Goal: Information Seeking & Learning: Find specific page/section

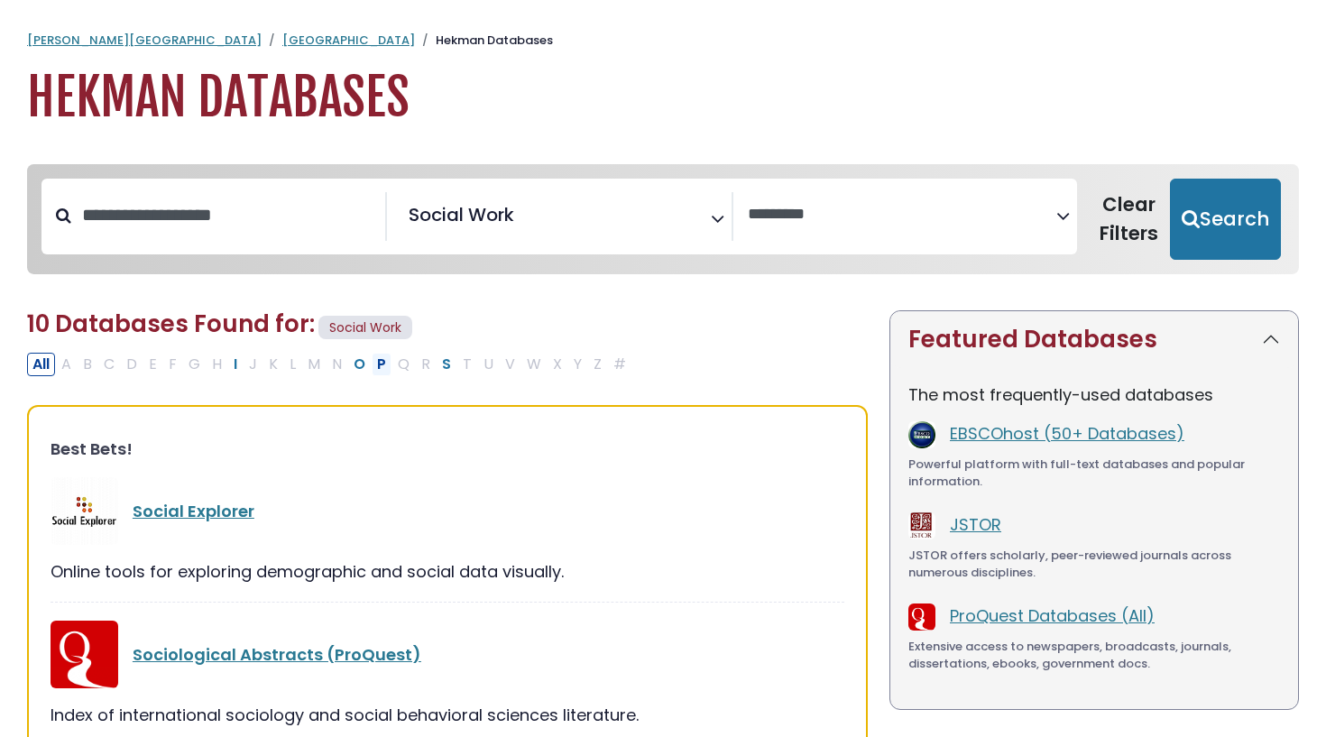
click at [373, 363] on button "P" at bounding box center [382, 364] width 20 height 23
select select "Database Vendors Filter"
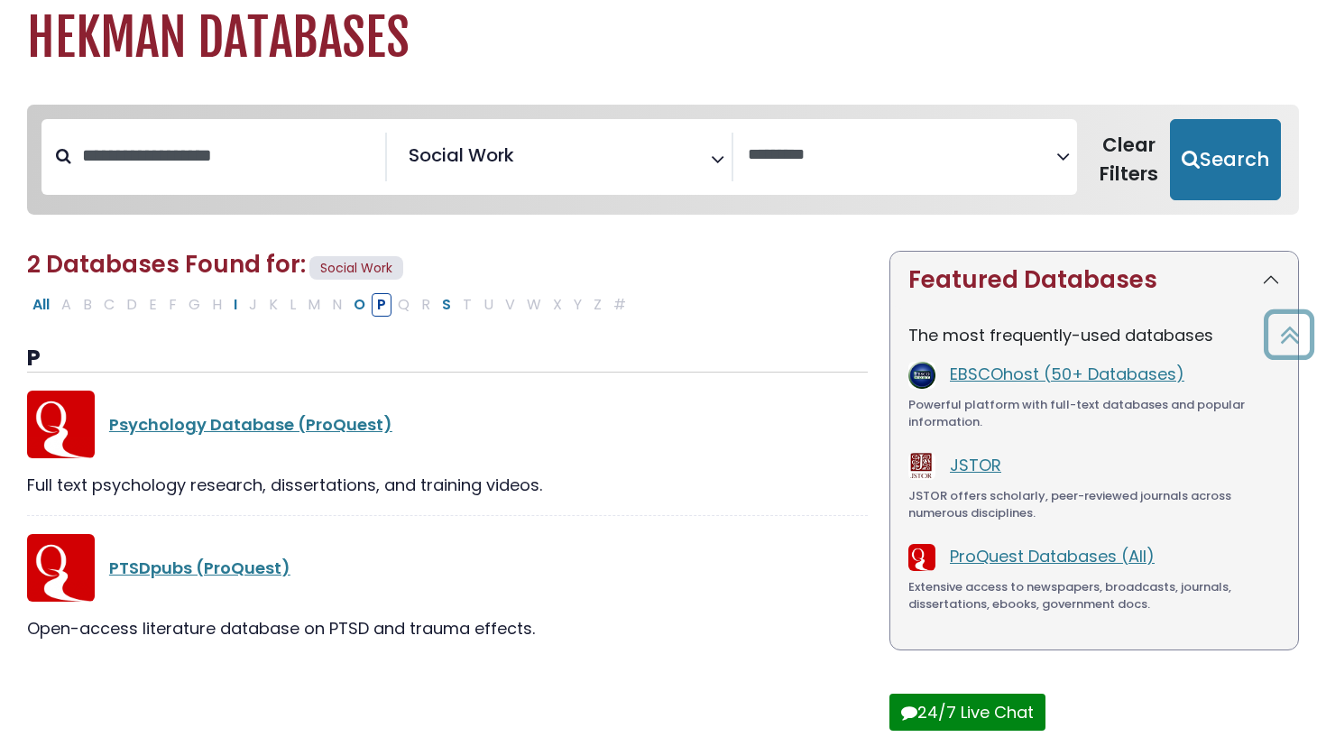
scroll to position [30, 0]
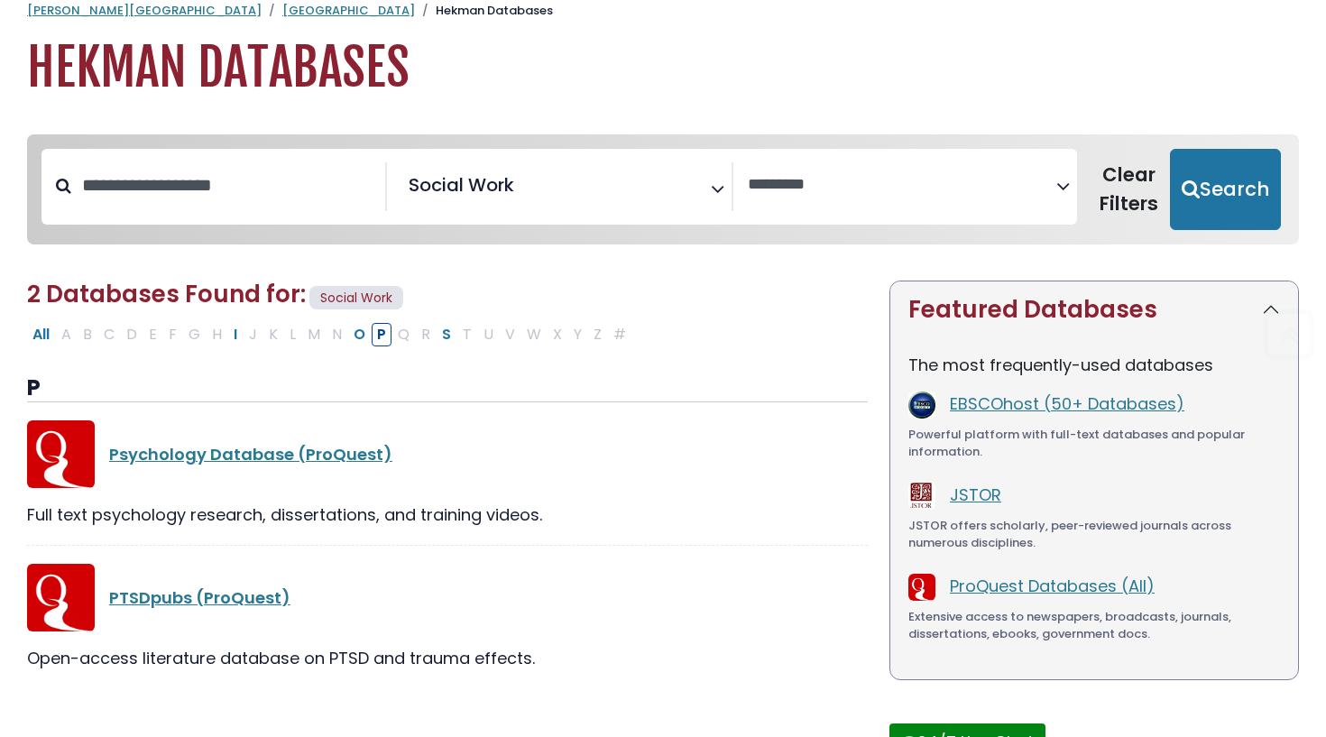
click at [713, 188] on icon "Search filters" at bounding box center [718, 185] width 14 height 27
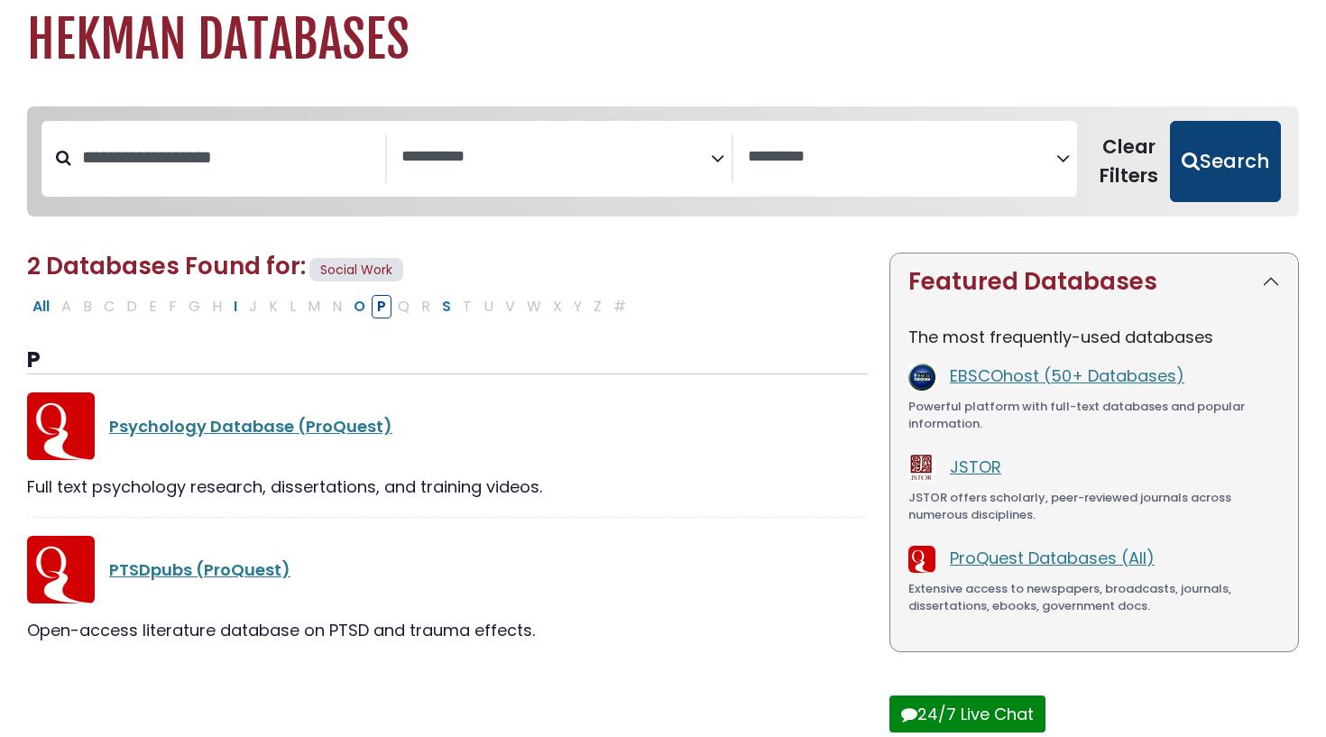
click at [1196, 188] on div "**********" at bounding box center [663, 612] width 1326 height 1049
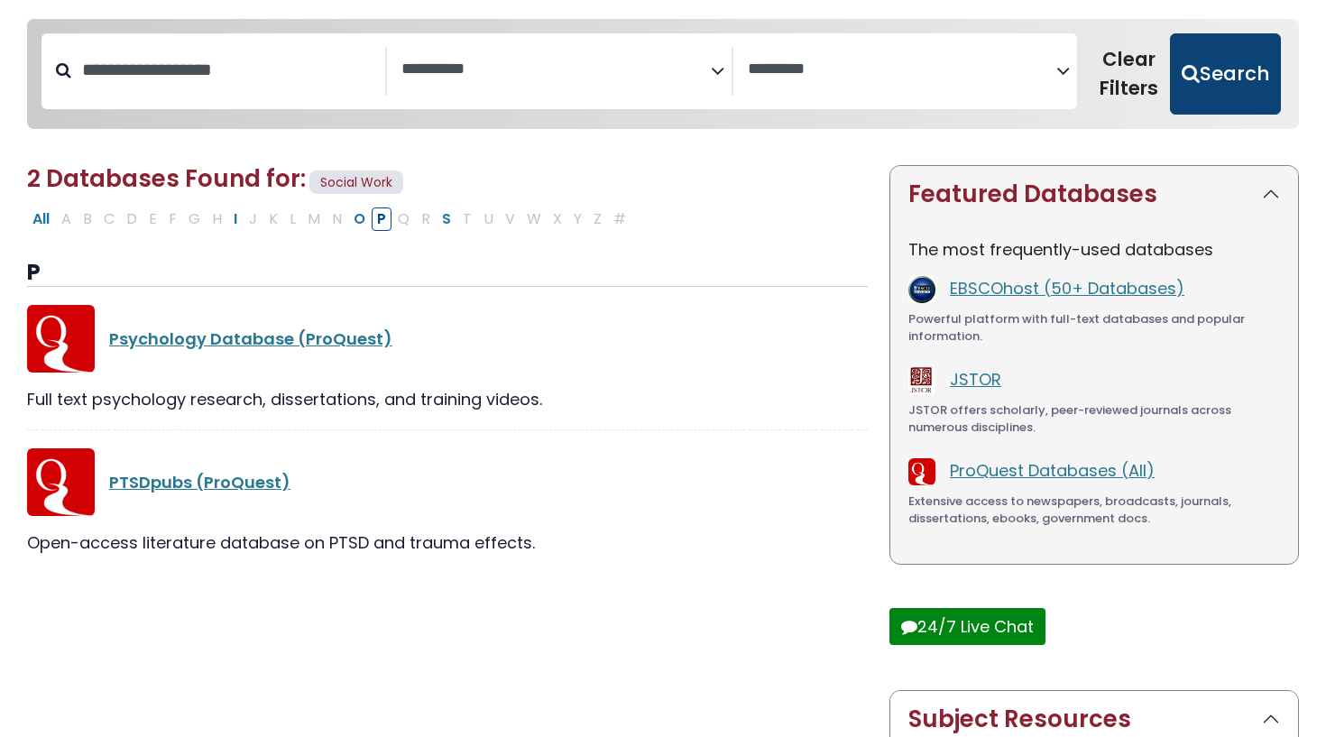
click at [1212, 96] on button "Search" at bounding box center [1225, 73] width 111 height 81
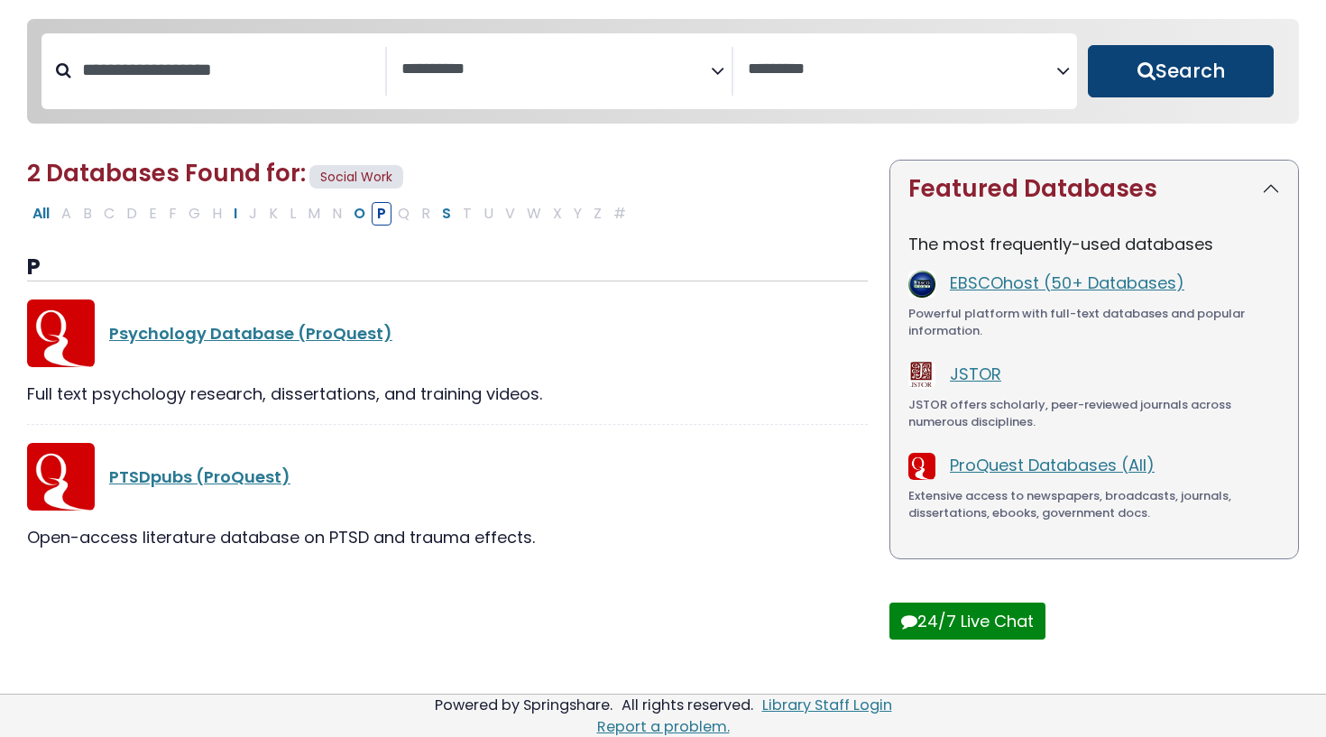
select select "Database Subject Filter"
select select "Database Vendors Filter"
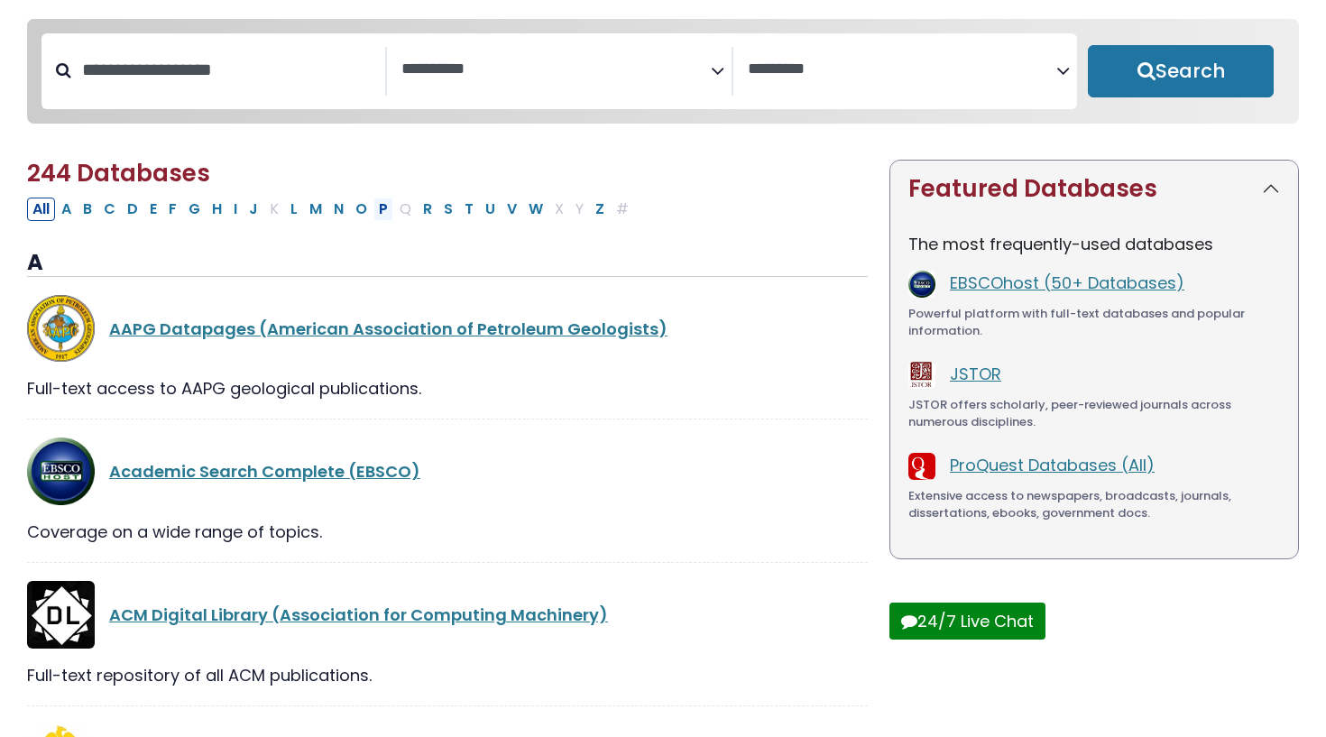
click at [382, 214] on button "P" at bounding box center [383, 209] width 20 height 23
select select "Database Subject Filter"
select select "Database Vendors Filter"
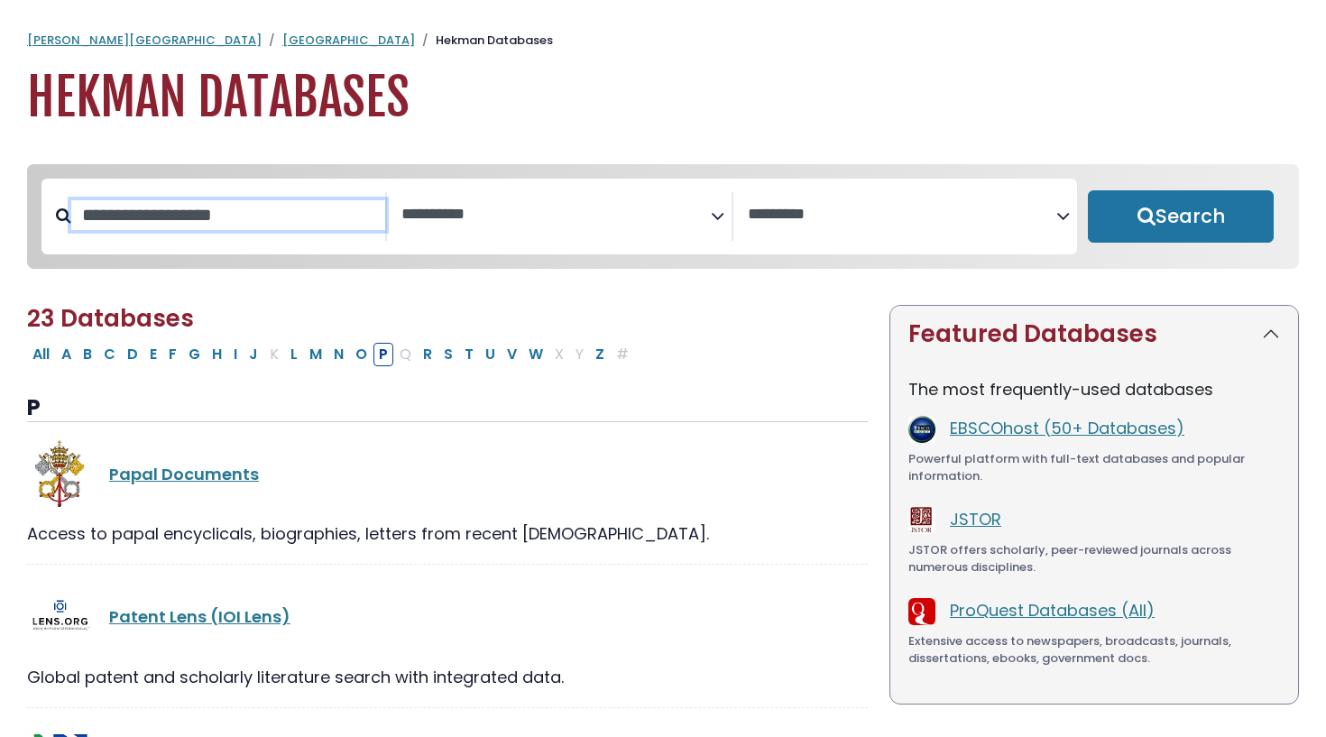
click at [203, 228] on input "Search database by title or keyword" at bounding box center [228, 215] width 314 height 30
type input "********"
click at [1181, 217] on button "Search" at bounding box center [1181, 216] width 186 height 52
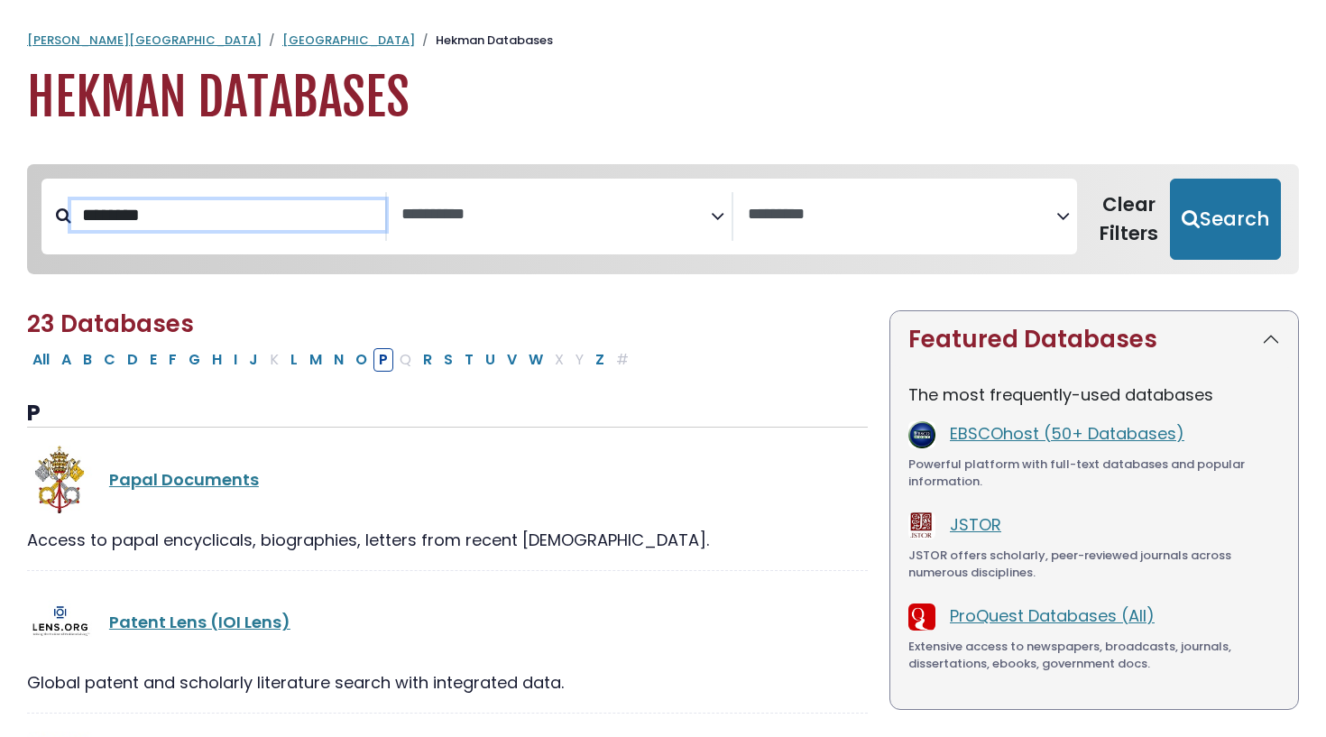
select select "Database Subject Filter"
select select "Database Vendors Filter"
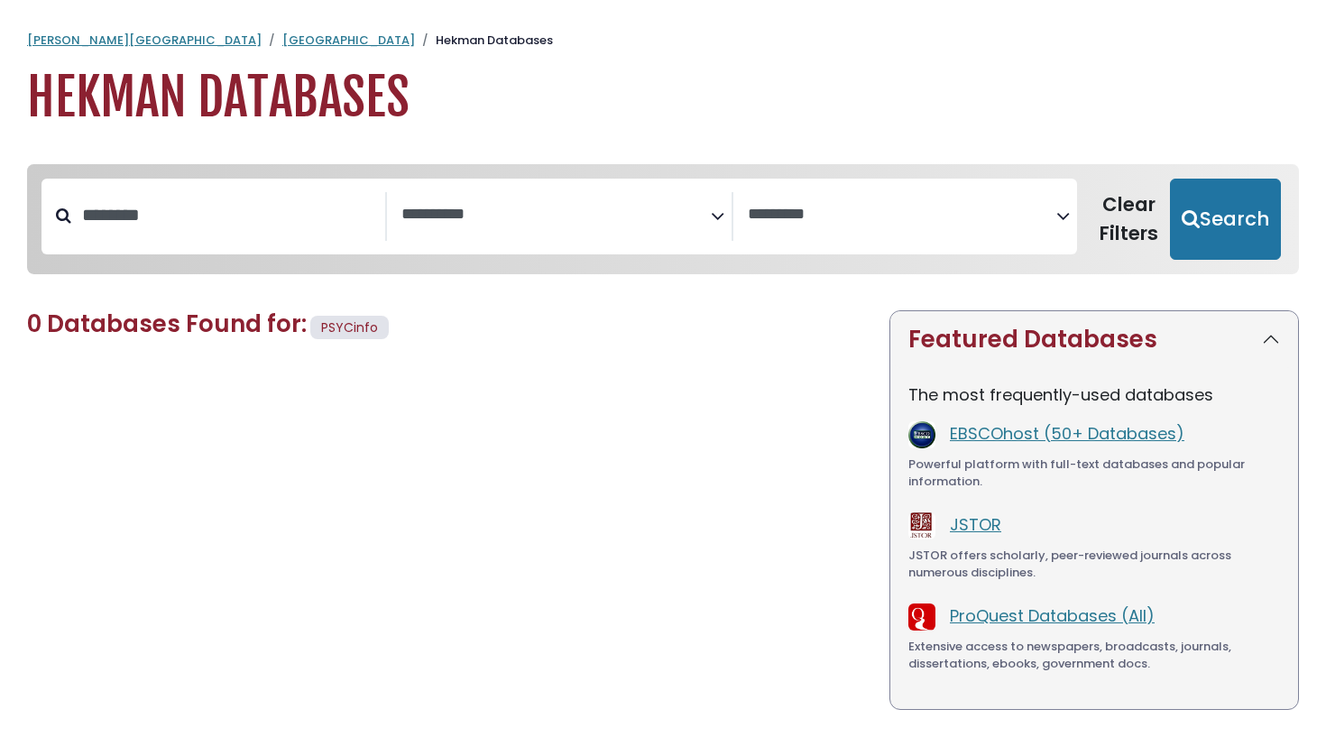
click at [569, 222] on textarea "Search" at bounding box center [555, 215] width 308 height 19
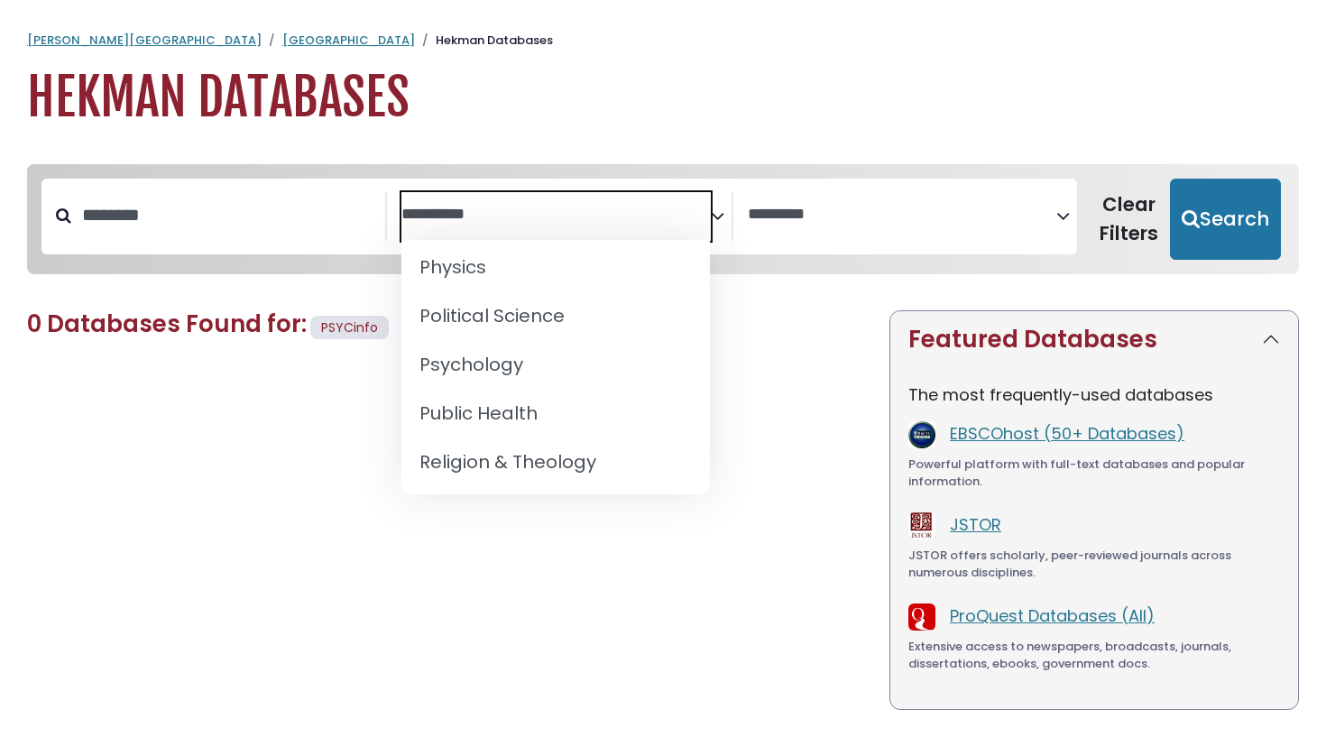
scroll to position [1574, 0]
select select "*****"
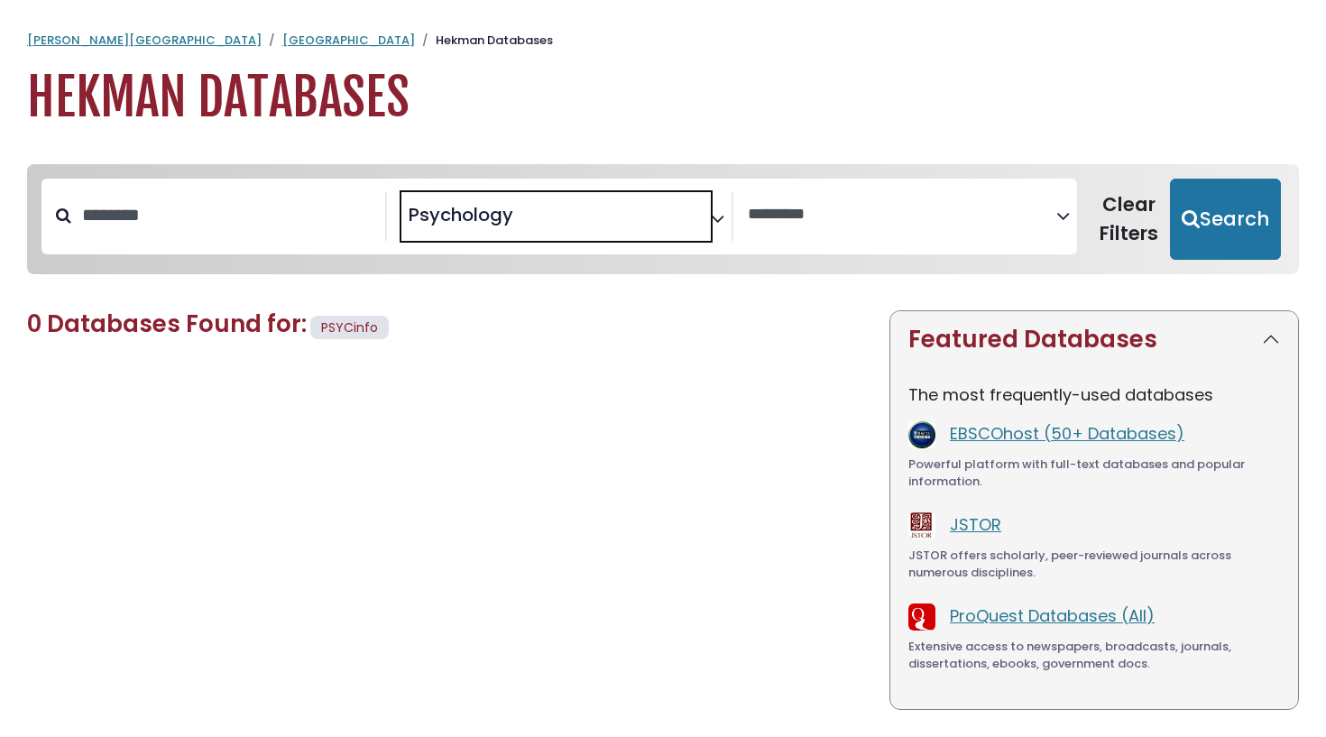
scroll to position [736, 0]
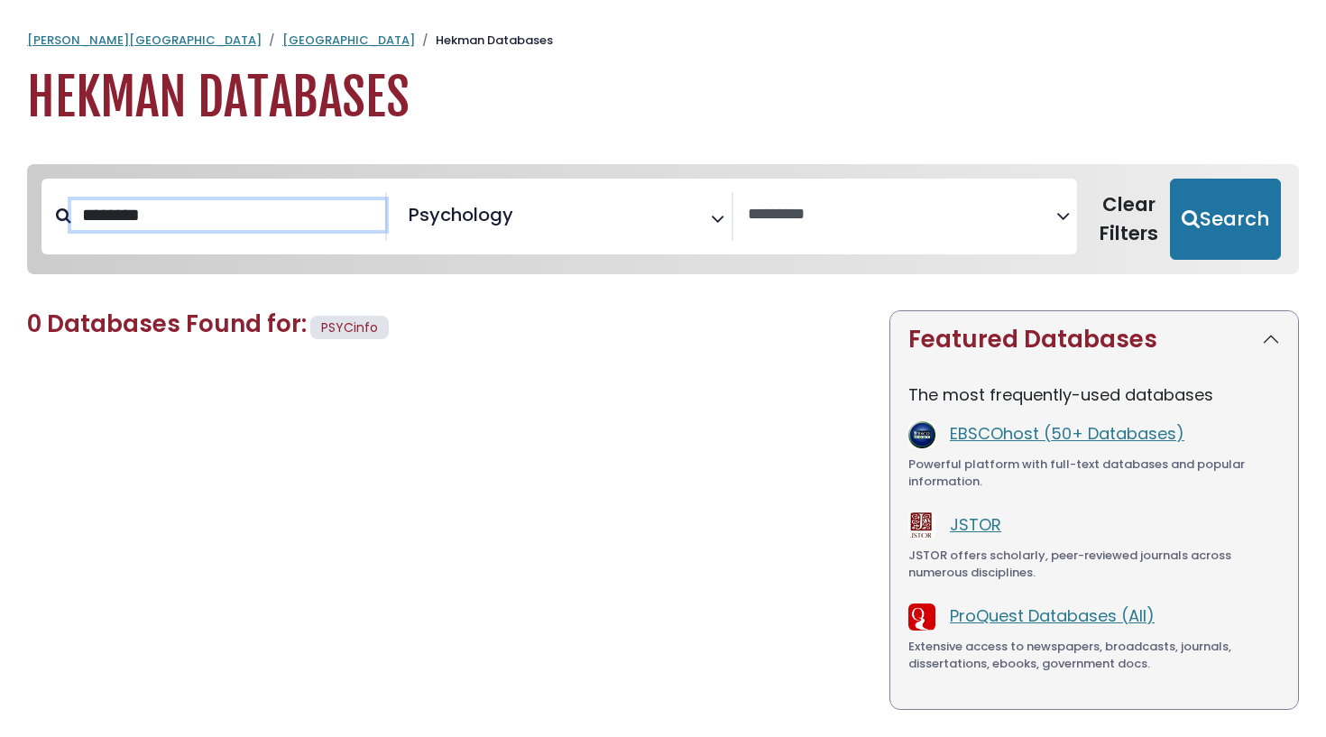
drag, startPoint x: 225, startPoint y: 211, endPoint x: 0, endPoint y: 209, distance: 224.6
click at [0, 209] on div "**********" at bounding box center [663, 495] width 1326 height 698
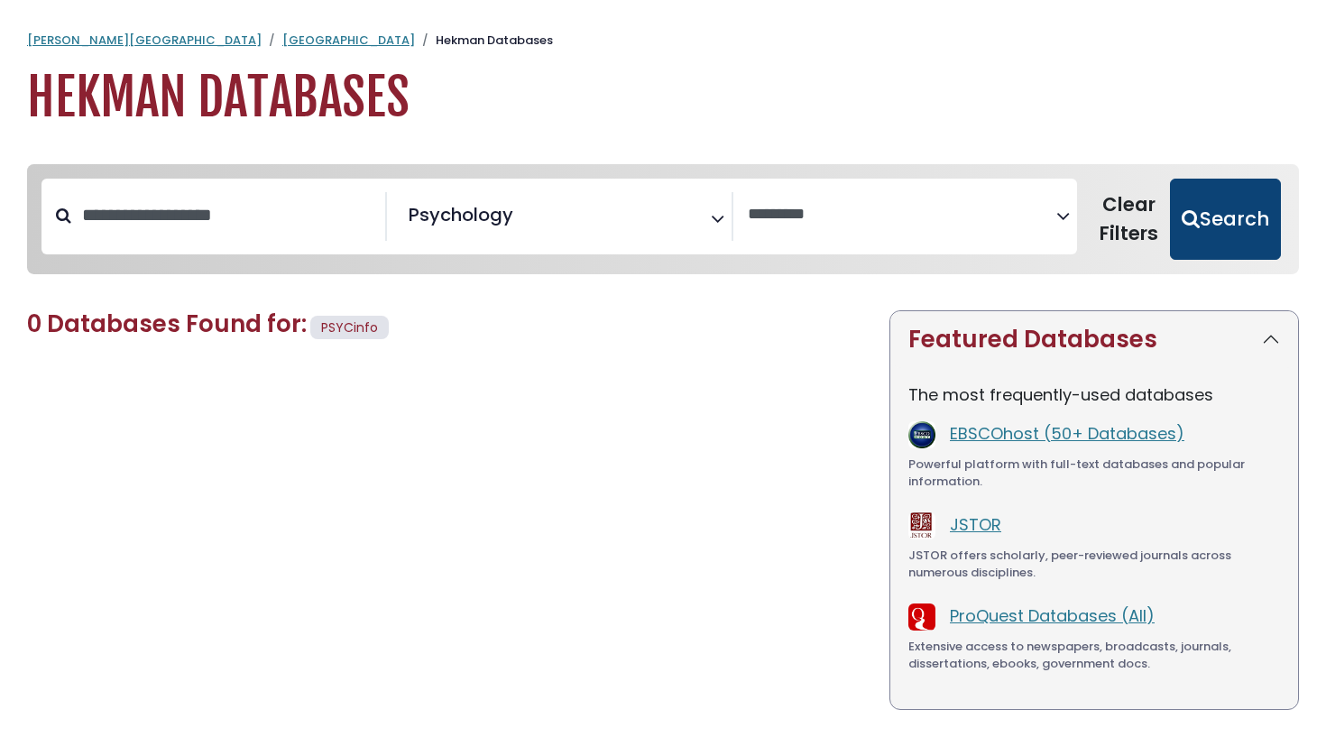
click at [1213, 200] on button "Search" at bounding box center [1225, 219] width 111 height 81
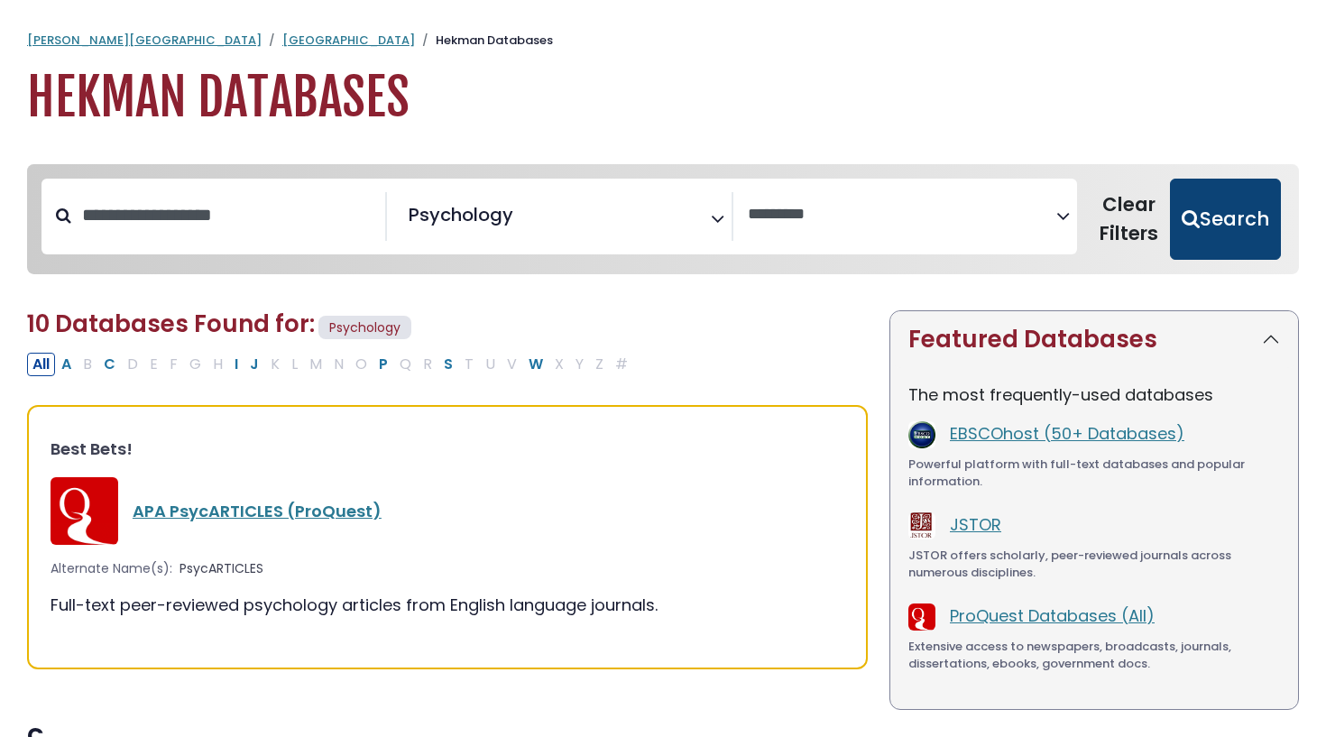
click at [1213, 200] on button "Search" at bounding box center [1225, 219] width 111 height 81
select select "Database Vendors Filter"
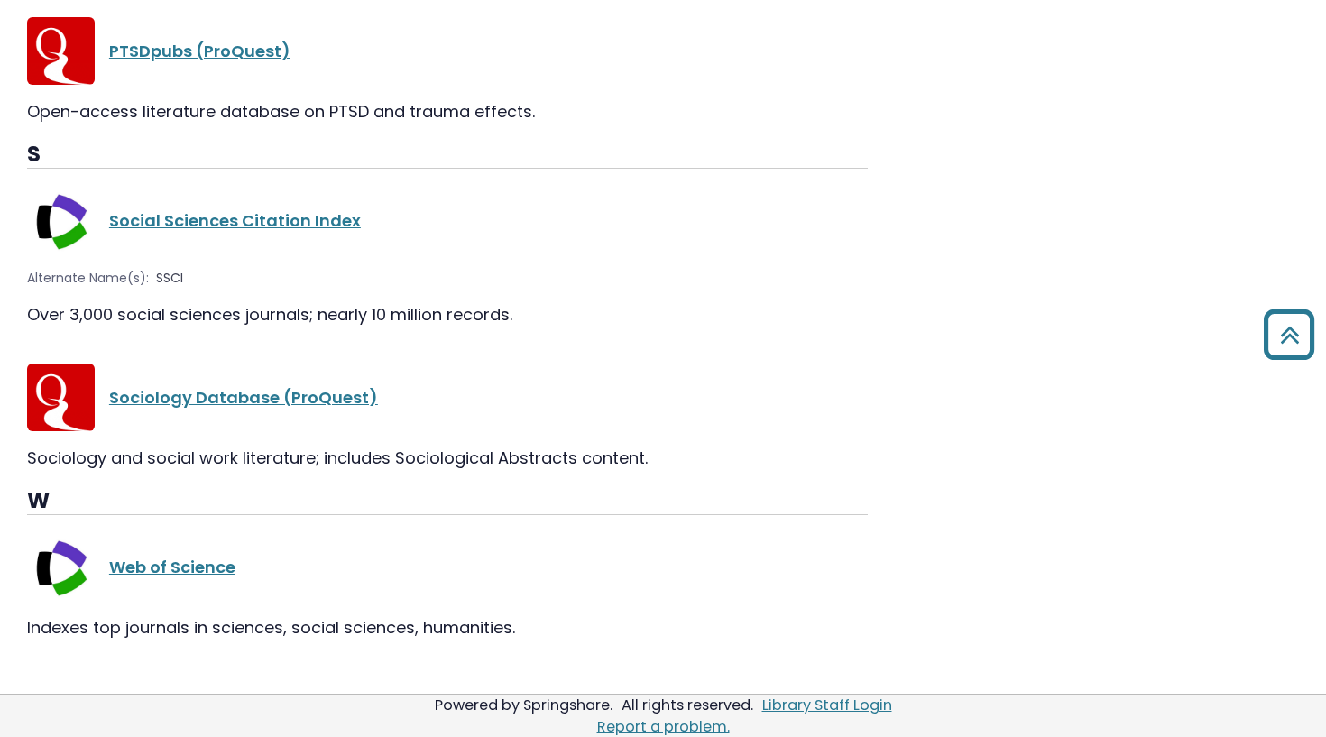
scroll to position [1577, 0]
